Goal: Understand process/instructions: Learn how to perform a task or action

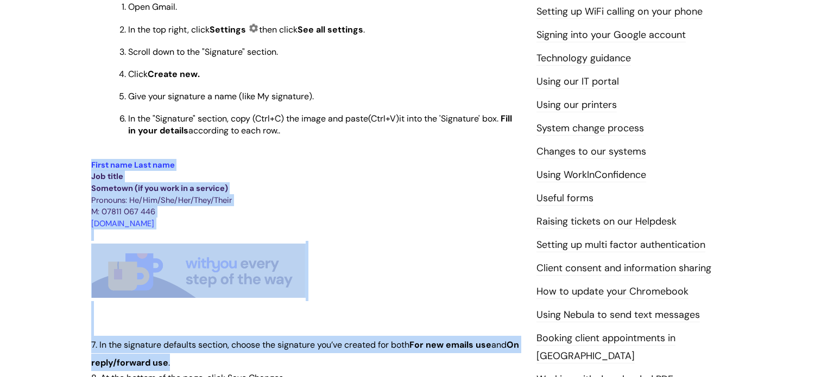
scroll to position [319, 0]
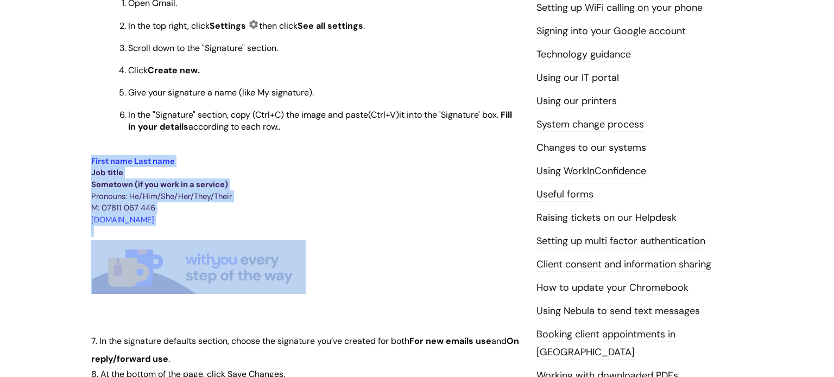
drag, startPoint x: 92, startPoint y: 265, endPoint x: 294, endPoint y: 267, distance: 201.9
click at [294, 267] on div "Use this to Find out how to set your email signature Adding an email signature …" at bounding box center [305, 302] width 429 height 830
copy div "First name Last name Job title Sometown (if you work in a service) Pronouns: He…"
click at [134, 200] on span "Pronouns: He/Him/She/Her/They/Their" at bounding box center [161, 196] width 141 height 11
drag, startPoint x: 92, startPoint y: 163, endPoint x: 279, endPoint y: 276, distance: 218.6
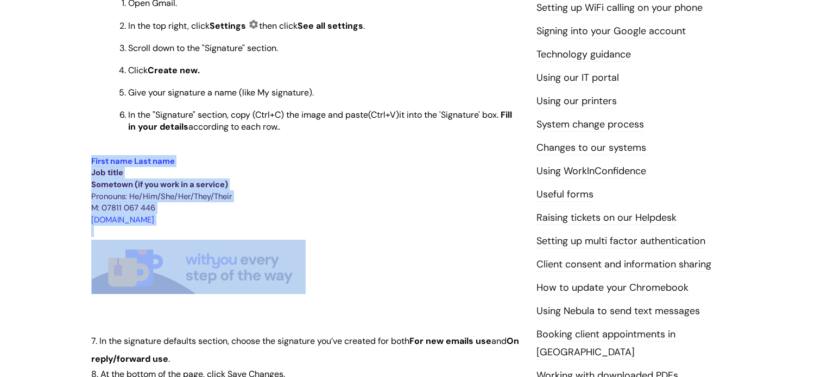
click at [279, 276] on div "Use this to Find out how to set your email signature Adding an email signature …" at bounding box center [305, 302] width 429 height 830
click at [279, 276] on img at bounding box center [198, 268] width 214 height 57
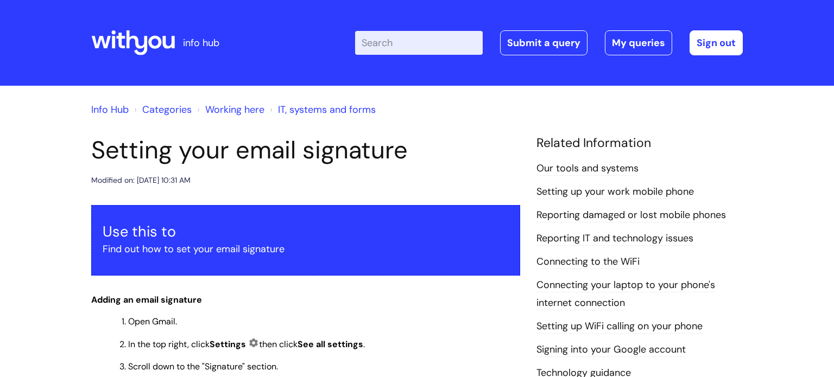
scroll to position [319, 0]
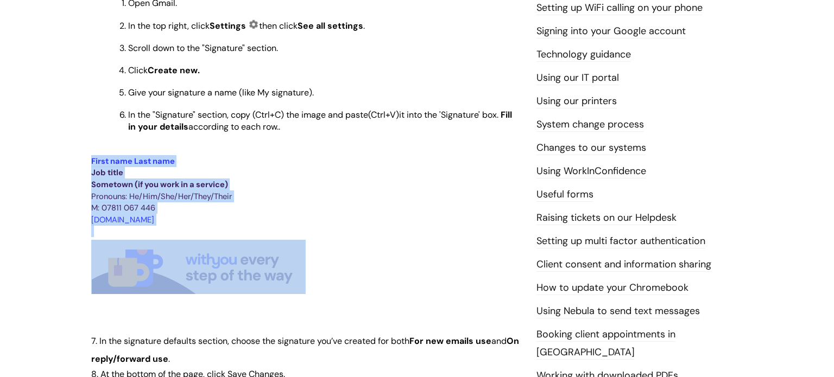
drag, startPoint x: 92, startPoint y: 163, endPoint x: 249, endPoint y: 264, distance: 186.1
click at [249, 264] on div "Use this to Find out how to set your email signature Adding an email signature …" at bounding box center [305, 302] width 429 height 830
click at [120, 198] on span "Pronouns: He/Him/She/Her/They/Their" at bounding box center [161, 196] width 141 height 11
drag, startPoint x: 91, startPoint y: 164, endPoint x: 253, endPoint y: 268, distance: 192.3
click at [253, 268] on div "Use this to Find out how to set your email signature Adding an email signature …" at bounding box center [305, 302] width 429 height 830
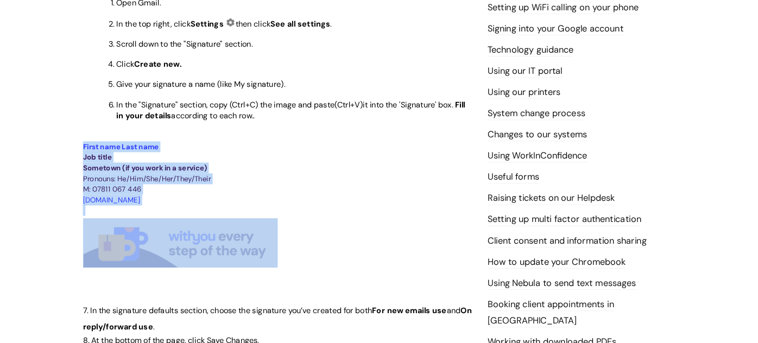
scroll to position [318, 0]
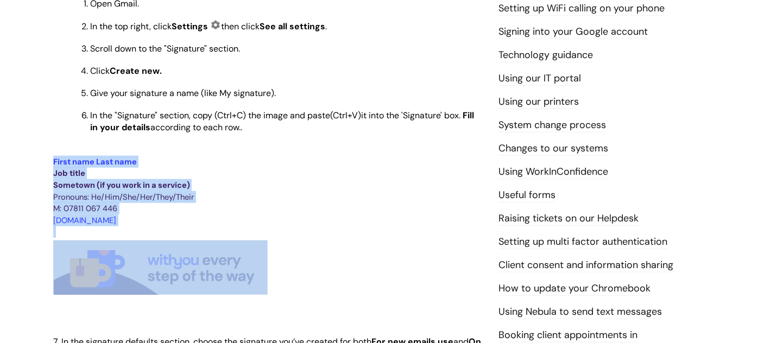
copy div "First name Last name Job title Sometown (if you work in a service) Pronouns: He…"
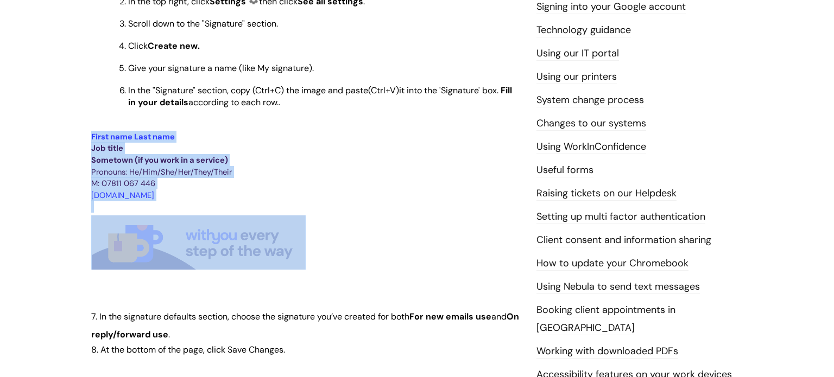
scroll to position [341, 0]
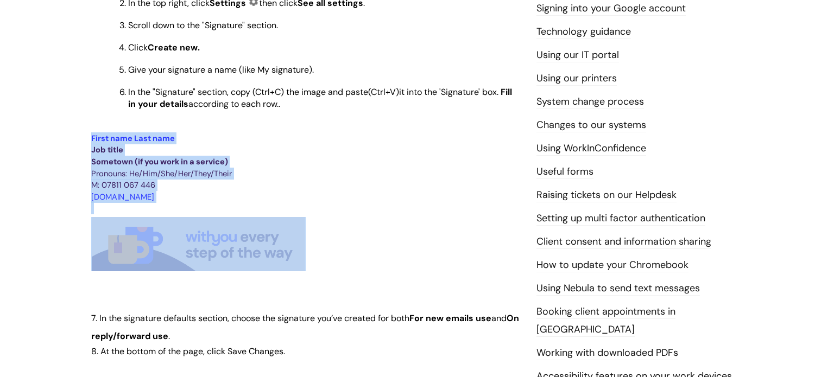
click at [439, 180] on p "Pronouns: He/Him/She/Her/They/Their" at bounding box center [305, 174] width 429 height 12
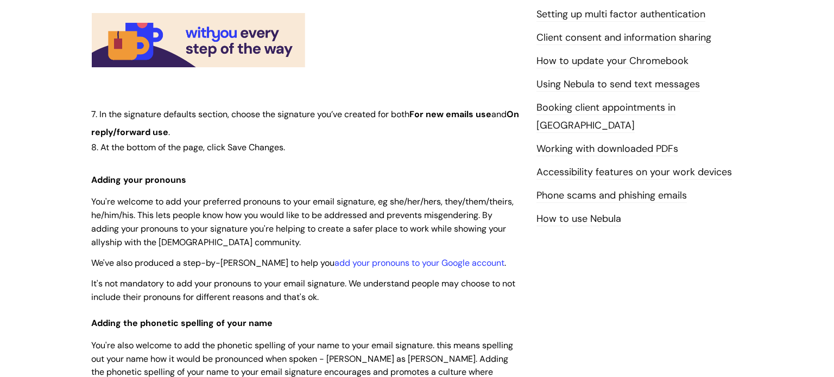
scroll to position [558, 0]
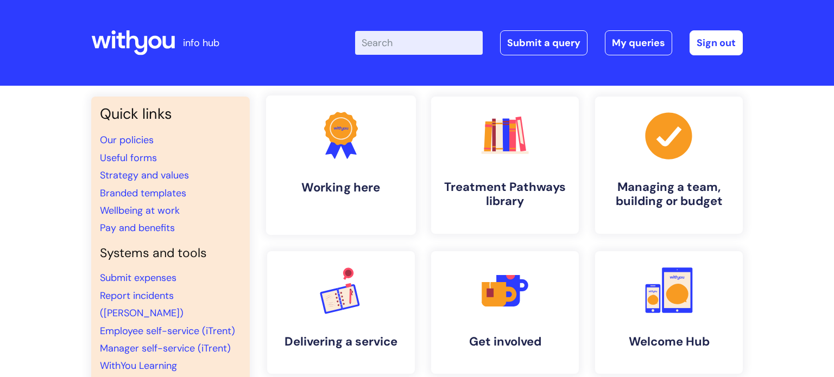
click at [400, 177] on link ".cls-1{fill:#f89b22;}.cls-1,.cls-2,.cls-3{stroke-width:0px;}.cls-2{fill:#2d3cff…" at bounding box center [341, 165] width 150 height 139
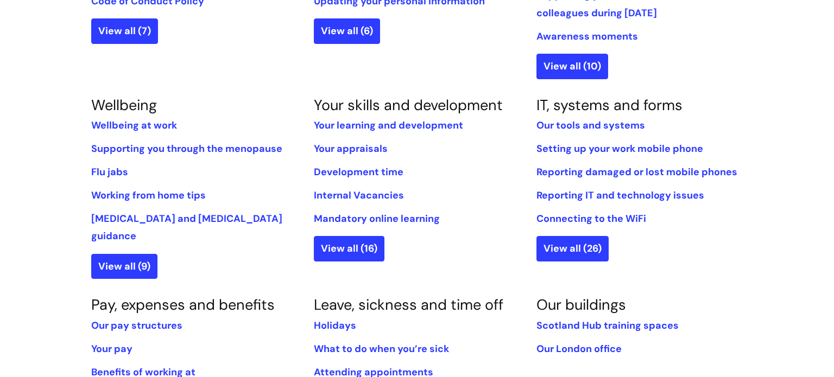
scroll to position [374, 0]
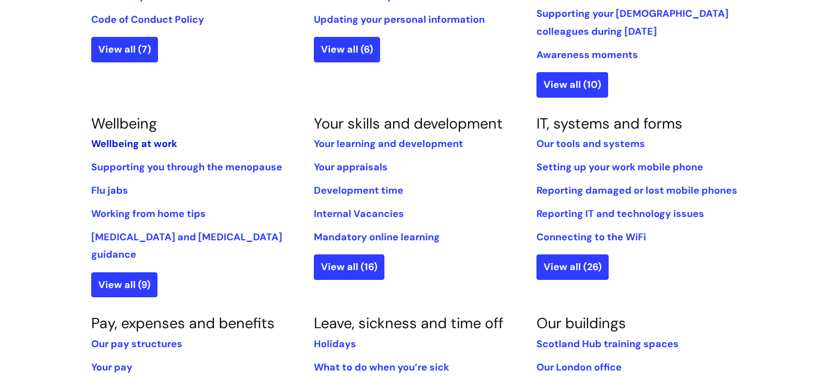
click at [147, 143] on link "Wellbeing at work" at bounding box center [134, 143] width 86 height 13
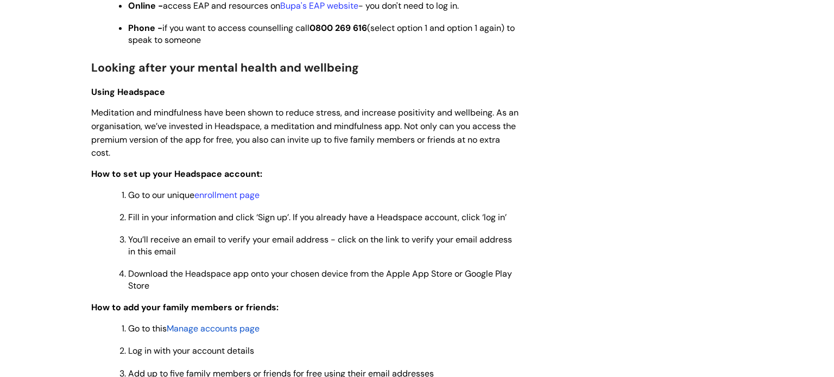
scroll to position [825, 0]
